Goal: Navigation & Orientation: Find specific page/section

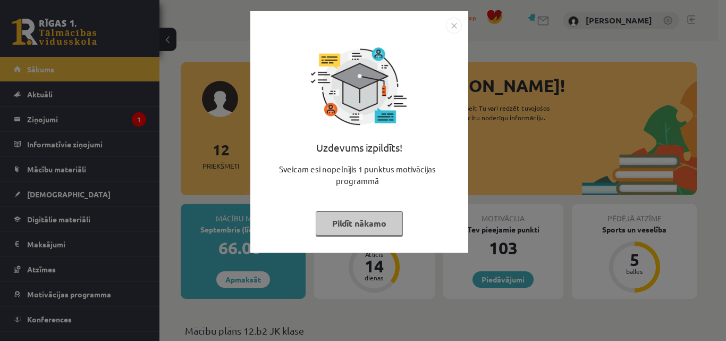
click at [361, 225] on button "Pildīt nākamo" at bounding box center [359, 223] width 87 height 24
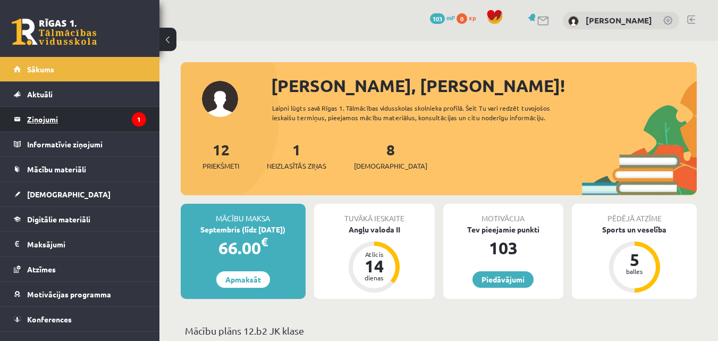
click at [67, 117] on legend "Ziņojumi 1" at bounding box center [86, 119] width 119 height 24
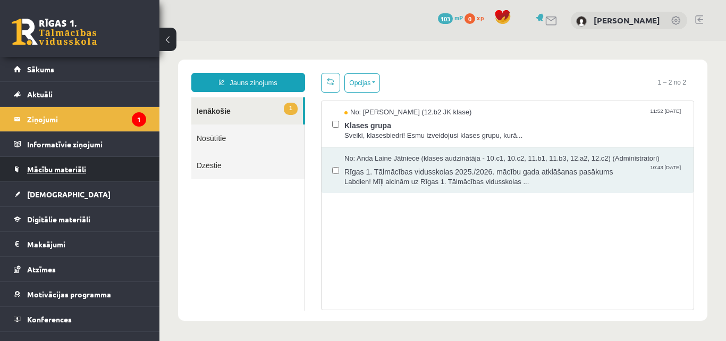
click at [50, 170] on span "Mācību materiāli" at bounding box center [56, 169] width 59 height 10
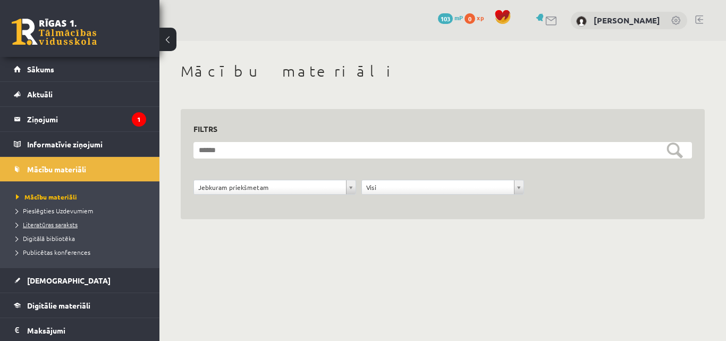
click at [57, 225] on span "Literatūras saraksts" at bounding box center [47, 224] width 62 height 9
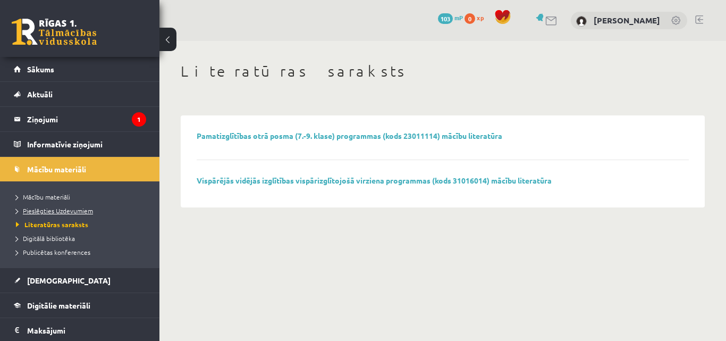
click at [52, 214] on link "Pieslēgties Uzdevumiem" at bounding box center [82, 211] width 133 height 10
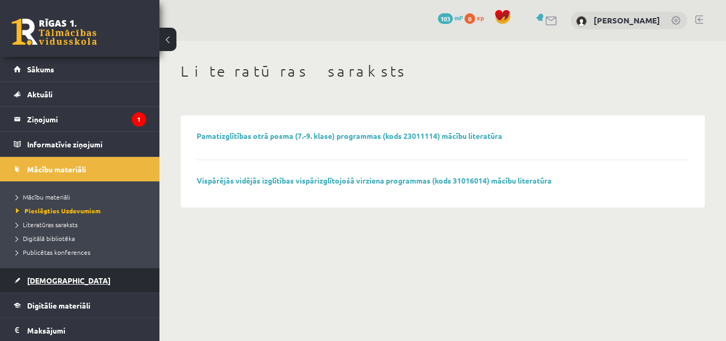
click at [36, 275] on link "[DEMOGRAPHIC_DATA]" at bounding box center [80, 280] width 132 height 24
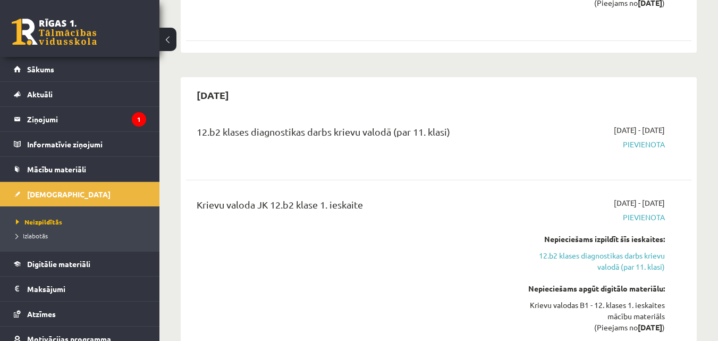
scroll to position [691, 0]
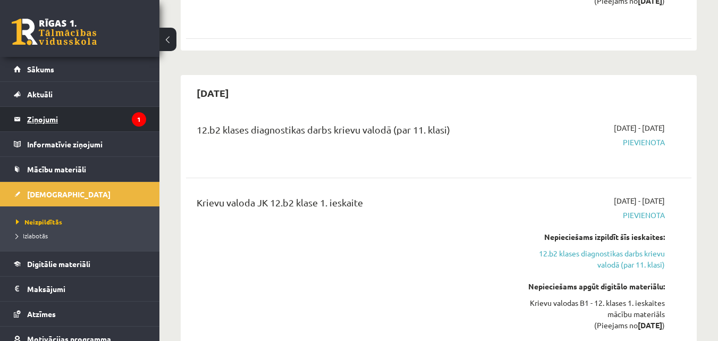
click at [72, 115] on legend "Ziņojumi 1" at bounding box center [86, 119] width 119 height 24
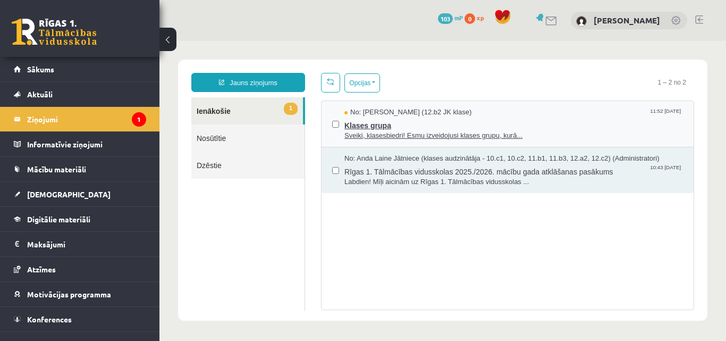
click at [415, 114] on span "No: [PERSON_NAME] (12.b2 JK klase)" at bounding box center [407, 112] width 127 height 10
click at [227, 114] on link "1 Ienākošie" at bounding box center [247, 110] width 112 height 27
click at [493, 290] on div "No: [PERSON_NAME] (12.b2 JK klase) 11:52 [DATE] Klases grupa Sveiki, klasesbied…" at bounding box center [507, 204] width 373 height 209
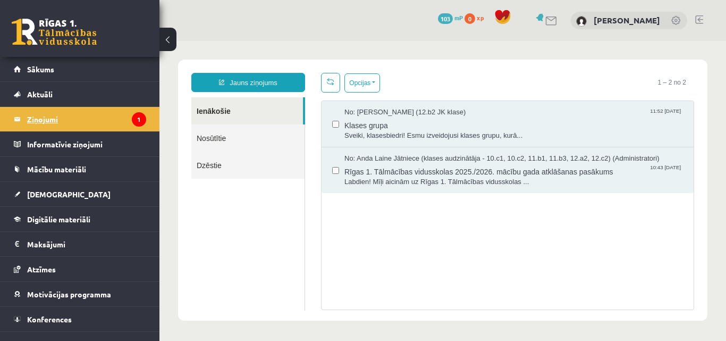
click at [132, 117] on icon "1" at bounding box center [139, 119] width 14 height 14
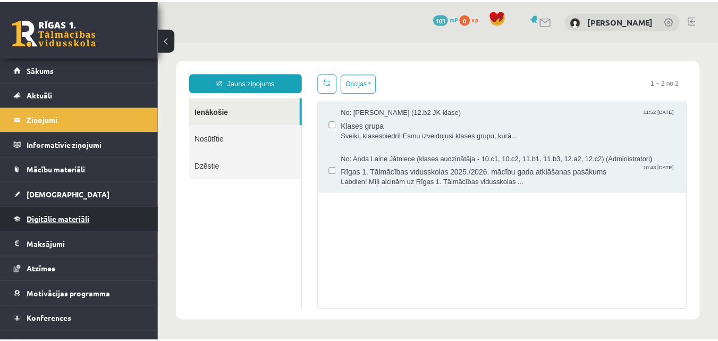
scroll to position [15, 0]
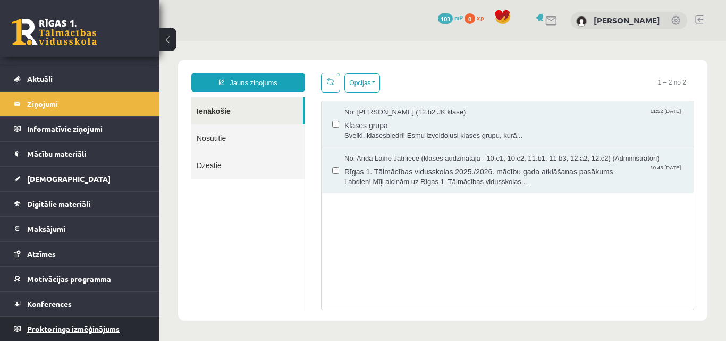
click at [122, 325] on link "Proktoringa izmēģinājums" at bounding box center [80, 328] width 132 height 24
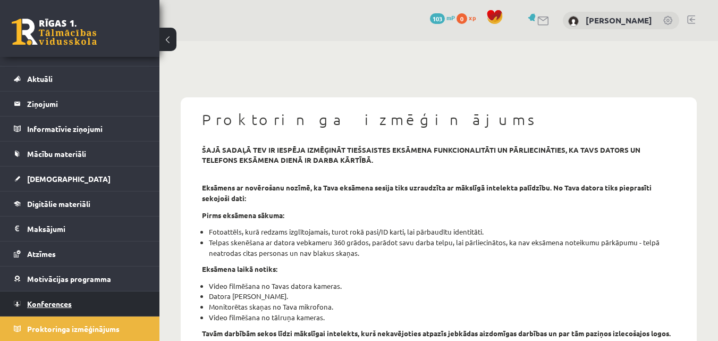
click at [102, 305] on link "Konferences" at bounding box center [80, 303] width 132 height 24
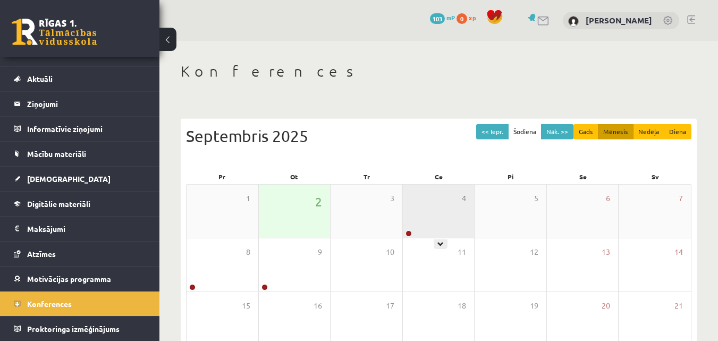
click at [440, 207] on div "4" at bounding box center [439, 210] width 72 height 53
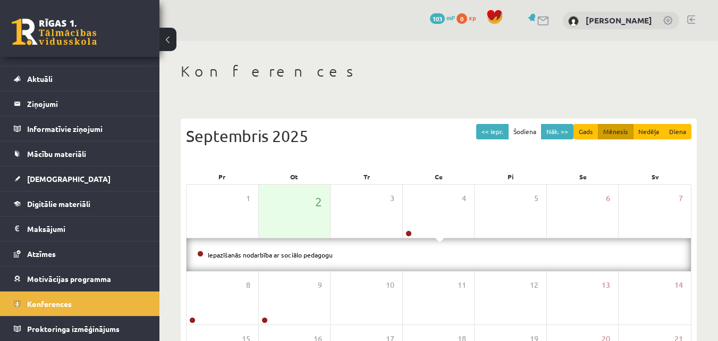
click at [369, 86] on div "Konferences << Iepr. Šodiena Nāk. >> Gads Mēnesis Nedēļa Diena [DATE] Pr Ot Tr …" at bounding box center [438, 291] width 559 height 500
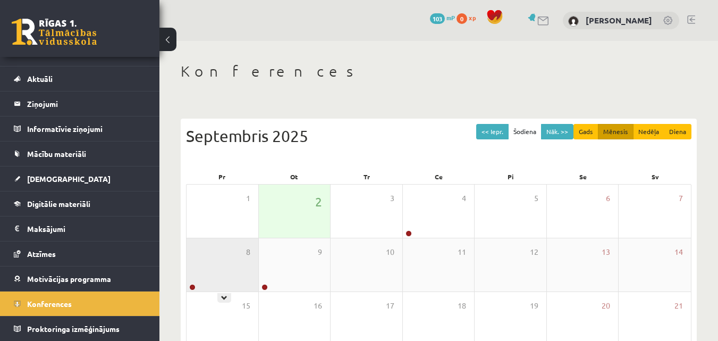
click at [216, 259] on div "8" at bounding box center [223, 264] width 72 height 53
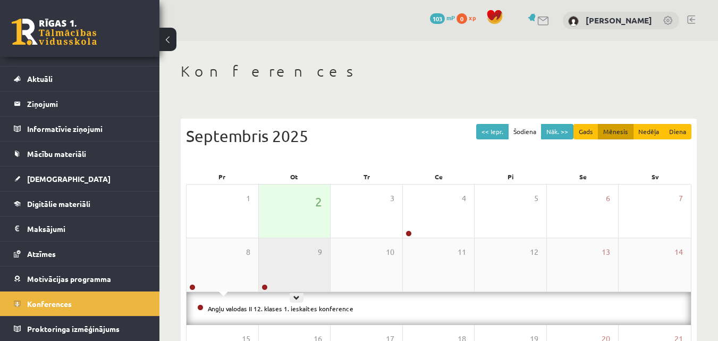
click at [283, 263] on div "9" at bounding box center [295, 264] width 72 height 53
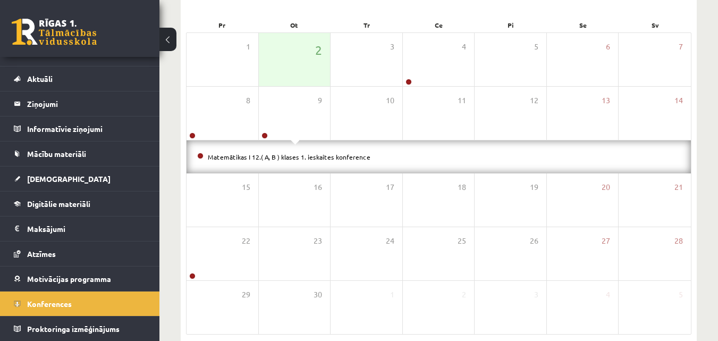
scroll to position [159, 0]
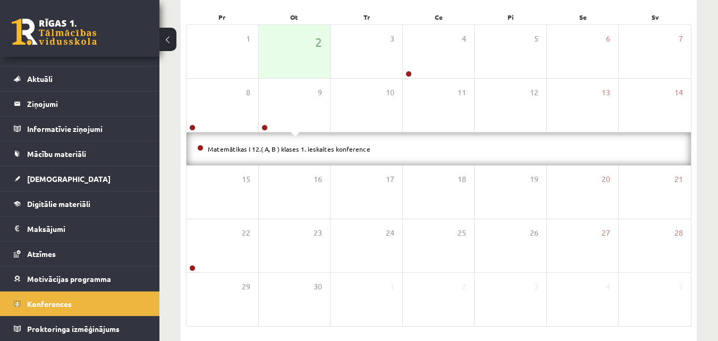
click at [707, 240] on div "Konferences << Iepr. Šodiena Nāk. >> Gads Mēnesis Nedēļa Diena [DATE] Pr Ot Tr …" at bounding box center [438, 131] width 559 height 500
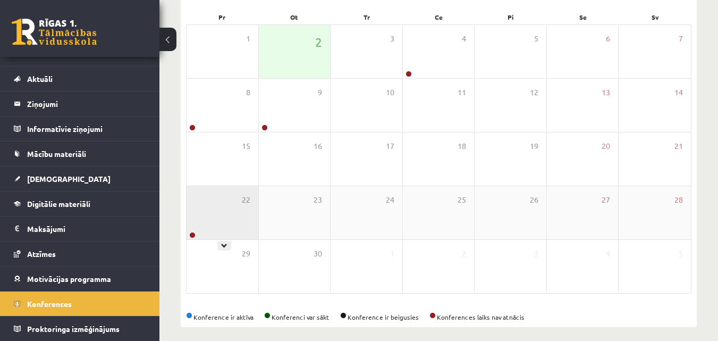
click at [237, 222] on div "22" at bounding box center [223, 212] width 72 height 53
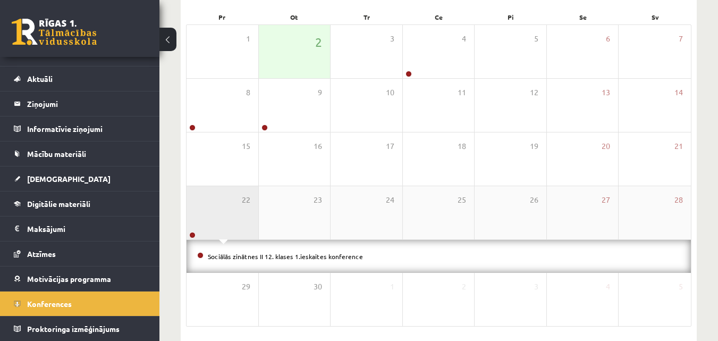
click at [237, 222] on div "22" at bounding box center [223, 212] width 72 height 53
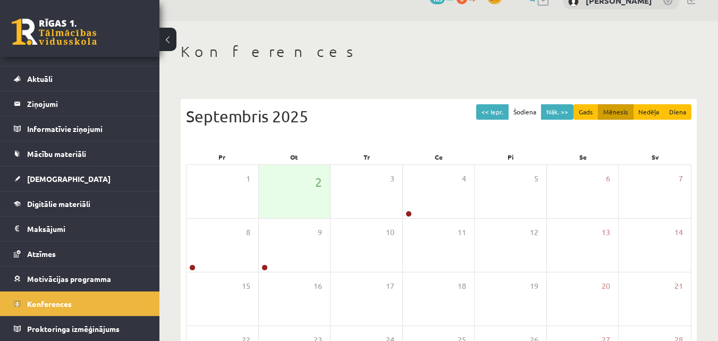
scroll to position [0, 0]
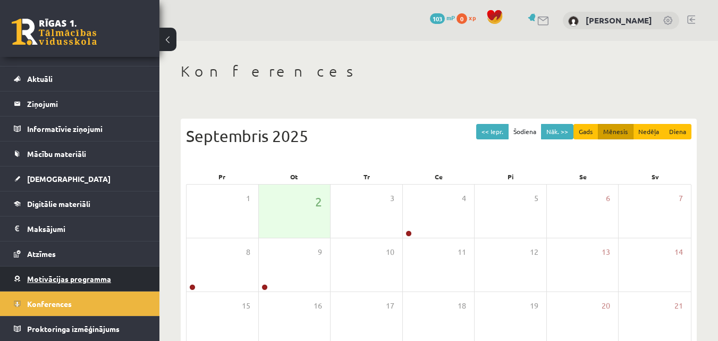
click at [79, 280] on span "Motivācijas programma" at bounding box center [69, 279] width 84 height 10
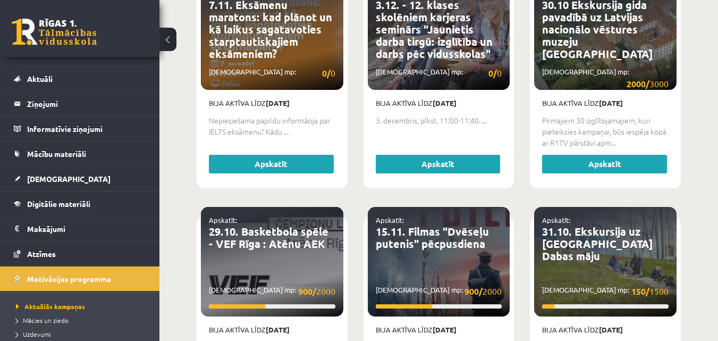
scroll to position [1063, 0]
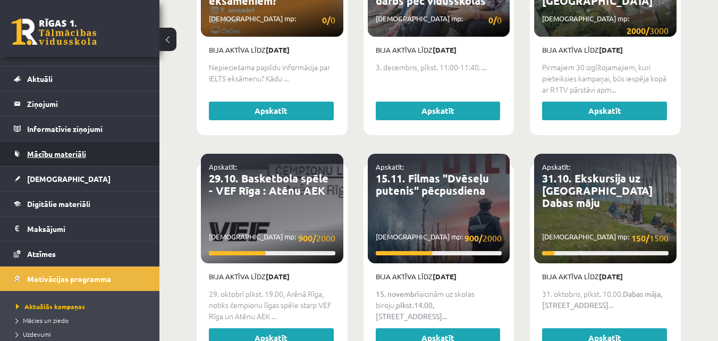
click at [32, 154] on span "Mācību materiāli" at bounding box center [56, 154] width 59 height 10
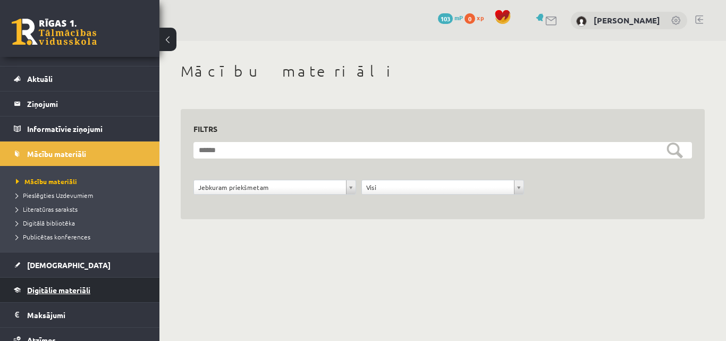
click at [74, 292] on span "Digitālie materiāli" at bounding box center [58, 290] width 63 height 10
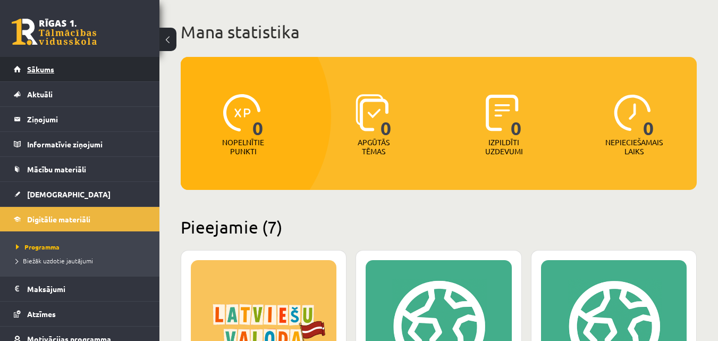
click at [68, 65] on link "Sākums" at bounding box center [80, 69] width 132 height 24
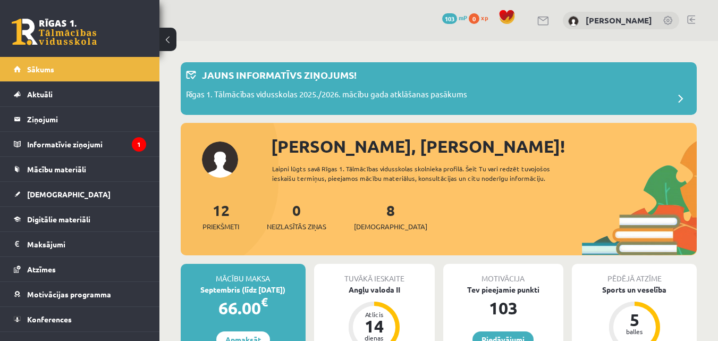
click at [616, 28] on div "[PERSON_NAME]" at bounding box center [621, 21] width 116 height 18
click at [615, 21] on link "[PERSON_NAME]" at bounding box center [619, 20] width 66 height 11
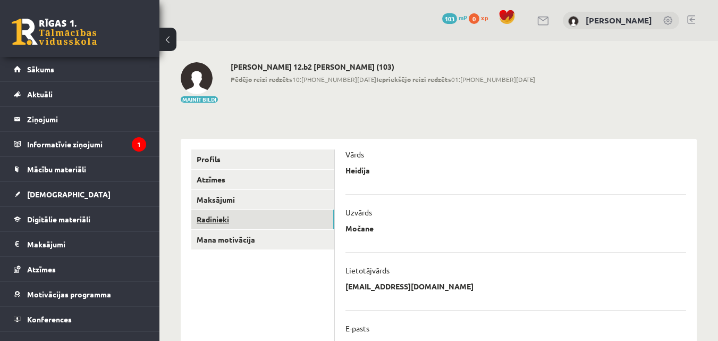
click at [240, 216] on link "Radinieki" at bounding box center [262, 219] width 143 height 20
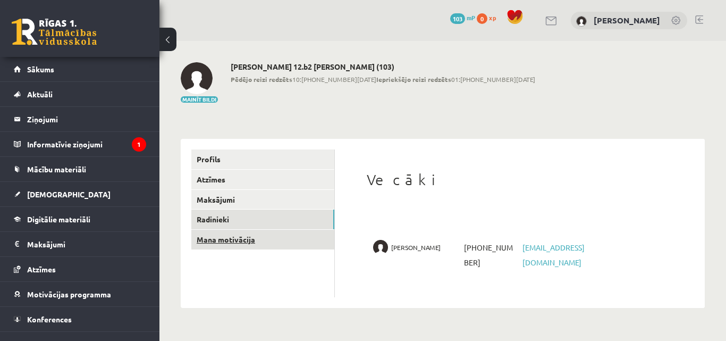
click at [243, 237] on link "Mana motivācija" at bounding box center [262, 240] width 143 height 20
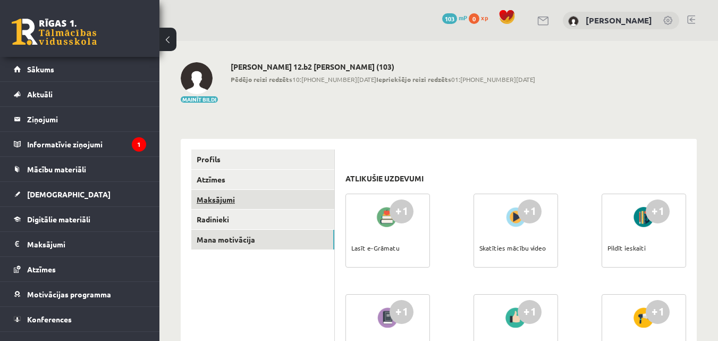
click at [260, 200] on link "Maksājumi" at bounding box center [262, 200] width 143 height 20
